Goal: Task Accomplishment & Management: Manage account settings

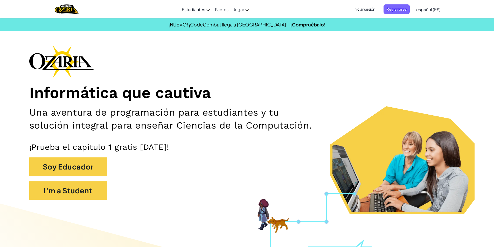
click at [160, 79] on div "Informática que cautiva Una aventura de programación para estudiantes y tu solu…" at bounding box center [247, 125] width 436 height 160
drag, startPoint x: 216, startPoint y: 87, endPoint x: 207, endPoint y: 100, distance: 16.4
click at [207, 100] on h1 "Informática que cautiva" at bounding box center [247, 93] width 436 height 19
click at [360, 8] on span "Iniciar sesión" at bounding box center [364, 9] width 28 height 10
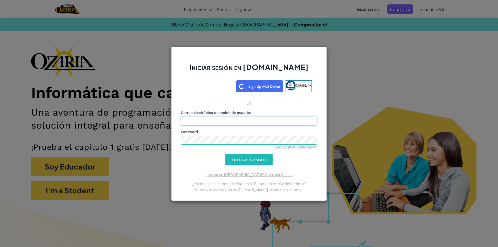
click at [247, 120] on input "Correo electrónico o nombre de usuario :" at bounding box center [249, 121] width 136 height 9
type input "[EMAIL_ADDRESS][DOMAIN_NAME]"
click at [242, 160] on input "Iniciar sesión" at bounding box center [248, 160] width 47 height 12
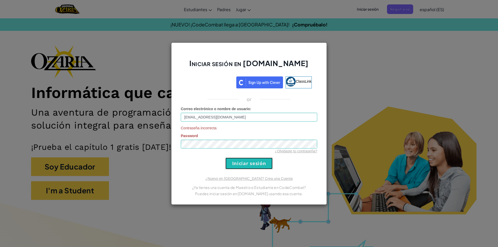
click at [243, 169] on input "Iniciar sesión" at bounding box center [248, 164] width 47 height 12
click at [172, 143] on div "Iniciar sesión en [DOMAIN_NAME] ClassLink or Correo electrónico o nombre de usu…" at bounding box center [249, 124] width 156 height 162
click at [225, 158] on input "Iniciar sesión" at bounding box center [248, 164] width 47 height 12
